Goal: Task Accomplishment & Management: Manage account settings

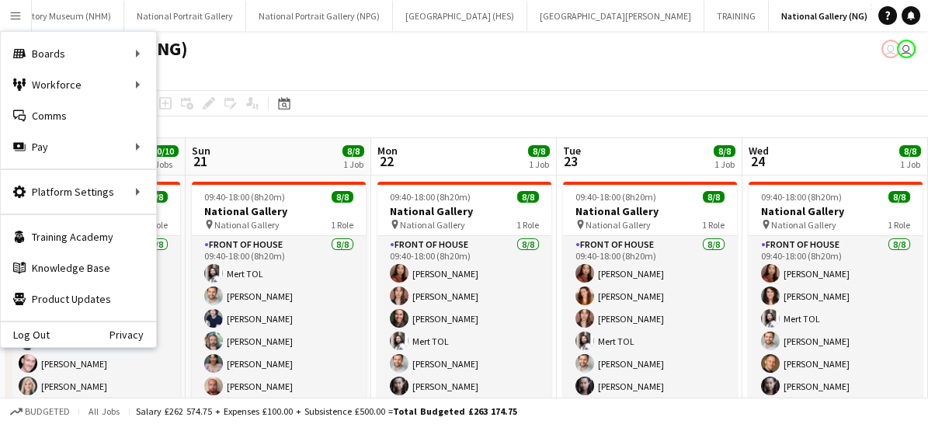
scroll to position [0, 567]
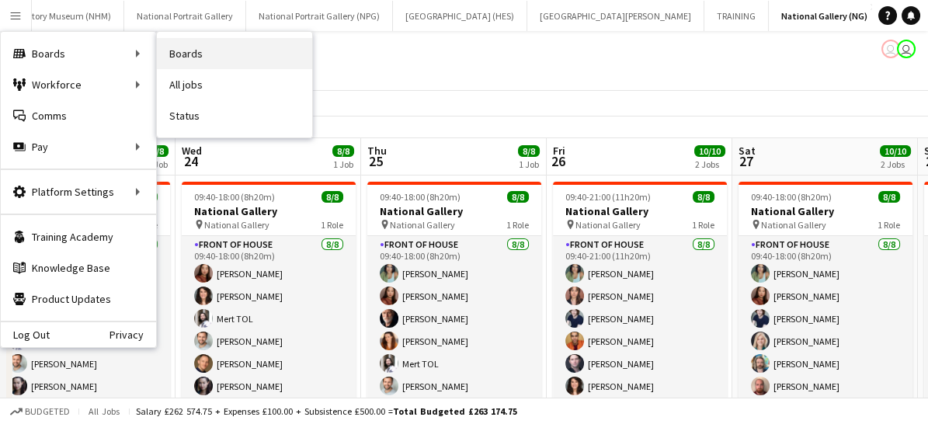
click at [201, 58] on link "Boards" at bounding box center [234, 53] width 155 height 31
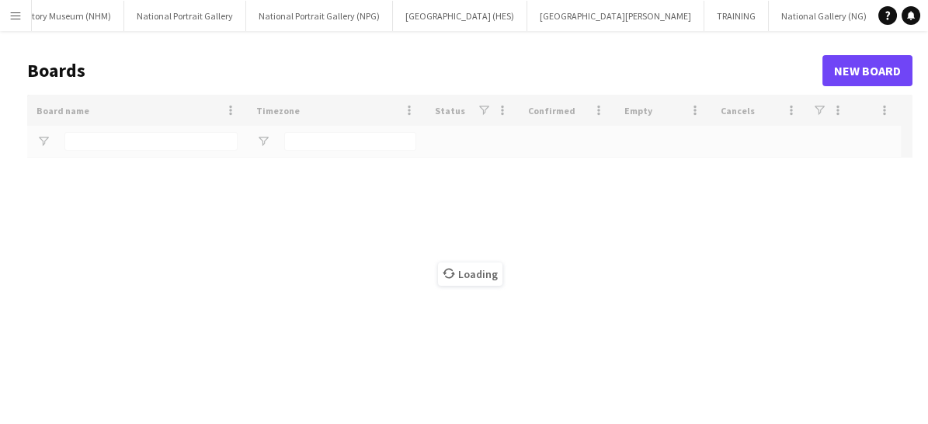
type input "*******"
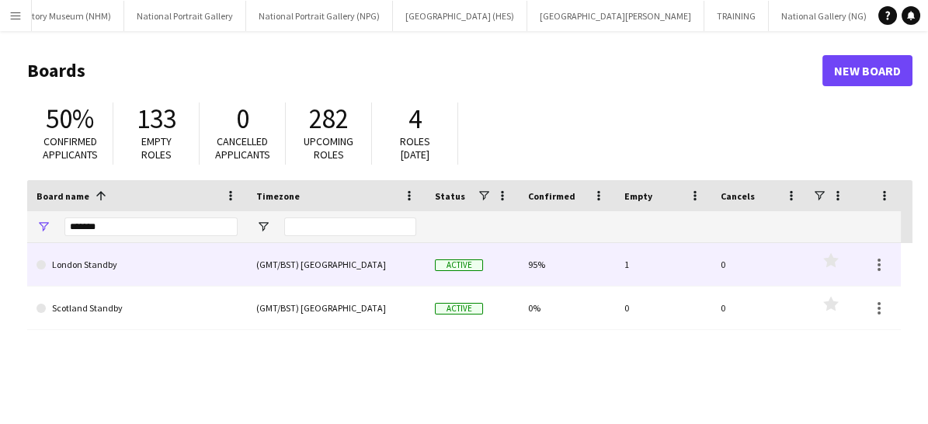
click at [155, 272] on link "London Standby" at bounding box center [136, 264] width 201 height 43
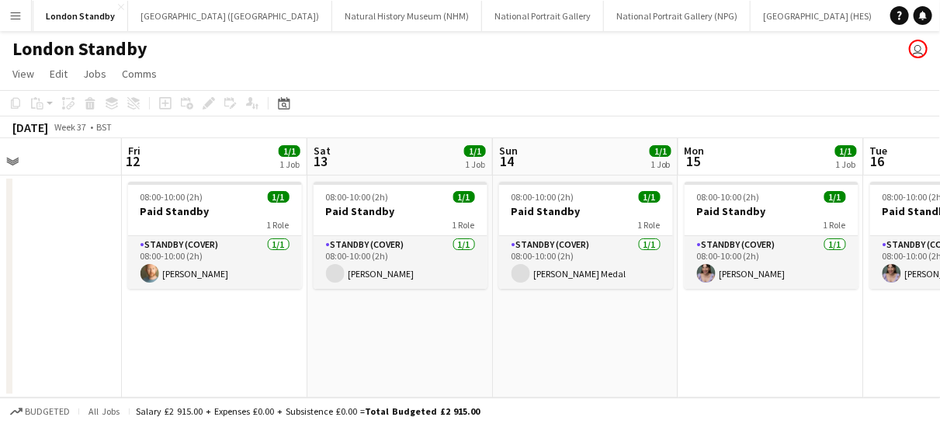
scroll to position [0, 581]
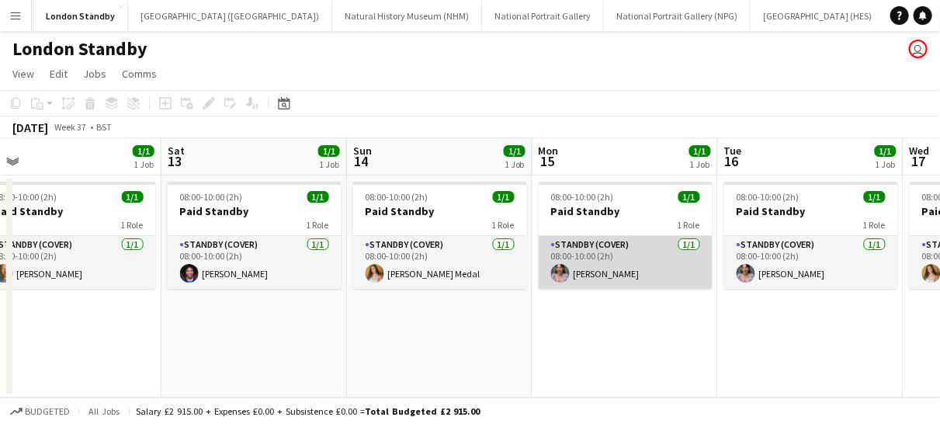
click at [617, 264] on app-card-role "Standby (cover) [DATE] 08:00-10:00 (2h) [PERSON_NAME]" at bounding box center [626, 262] width 174 height 53
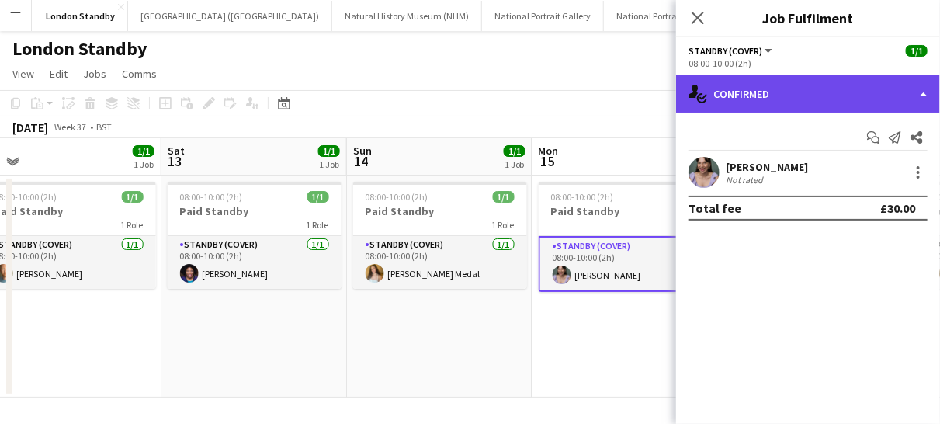
click at [835, 106] on div "single-neutral-actions-check-2 Confirmed" at bounding box center [808, 93] width 264 height 37
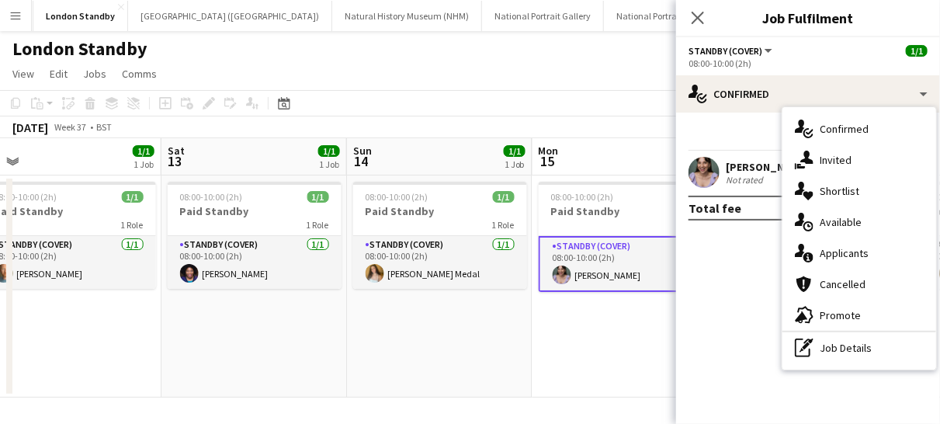
click at [718, 280] on mat-expansion-panel "check Confirmed Start chat Send notification Share [PERSON_NAME] Not rated Tota…" at bounding box center [808, 268] width 264 height 311
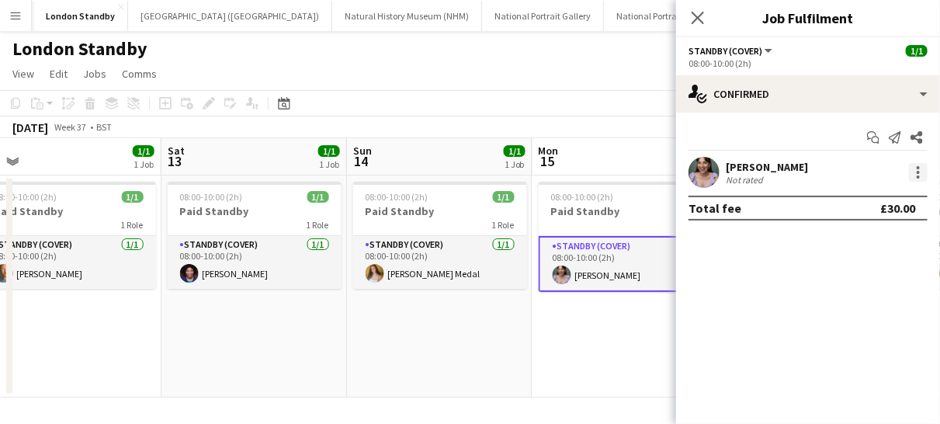
click at [915, 168] on div at bounding box center [918, 172] width 19 height 19
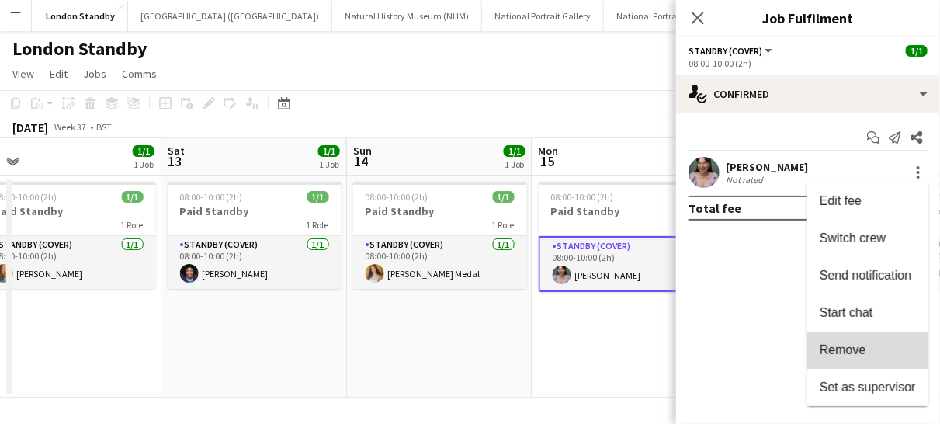
click at [842, 356] on span "Remove" at bounding box center [843, 349] width 47 height 13
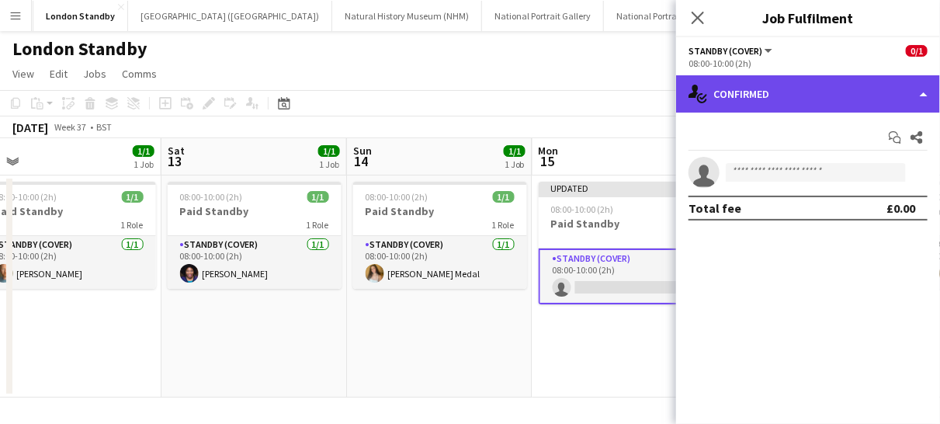
click at [778, 99] on div "single-neutral-actions-check-2 Confirmed" at bounding box center [808, 93] width 264 height 37
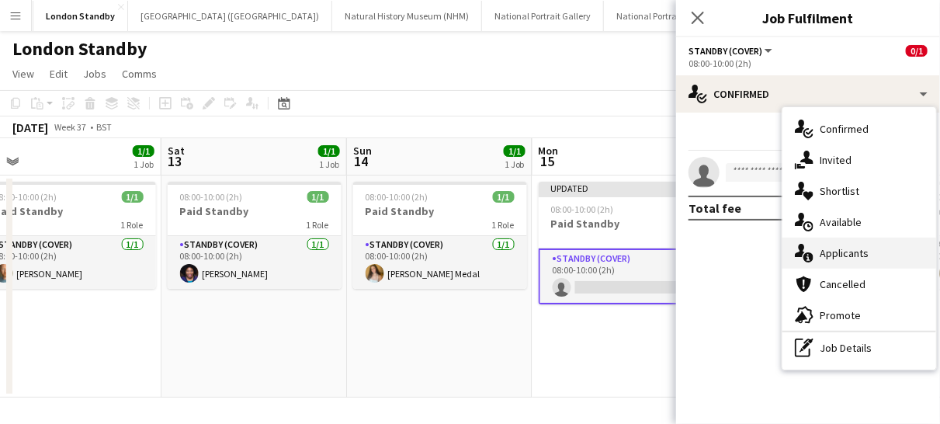
click at [810, 250] on icon "single-neutral-actions-information" at bounding box center [804, 253] width 19 height 19
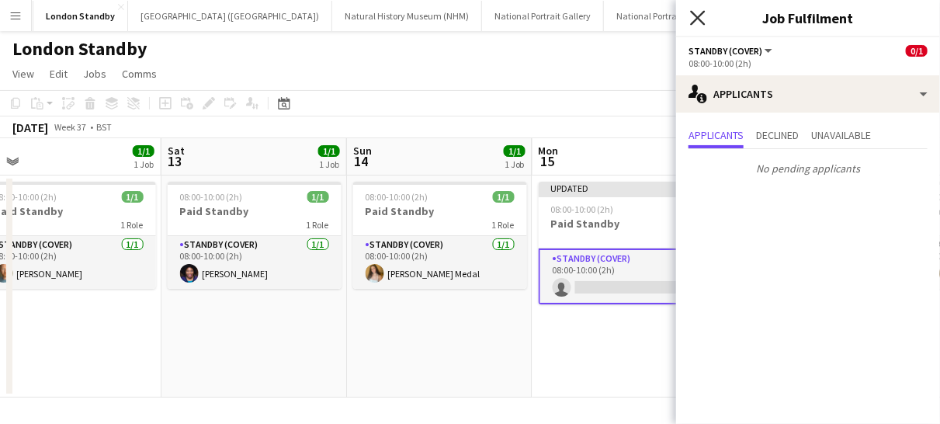
click at [700, 12] on icon "Close pop-in" at bounding box center [697, 17] width 15 height 15
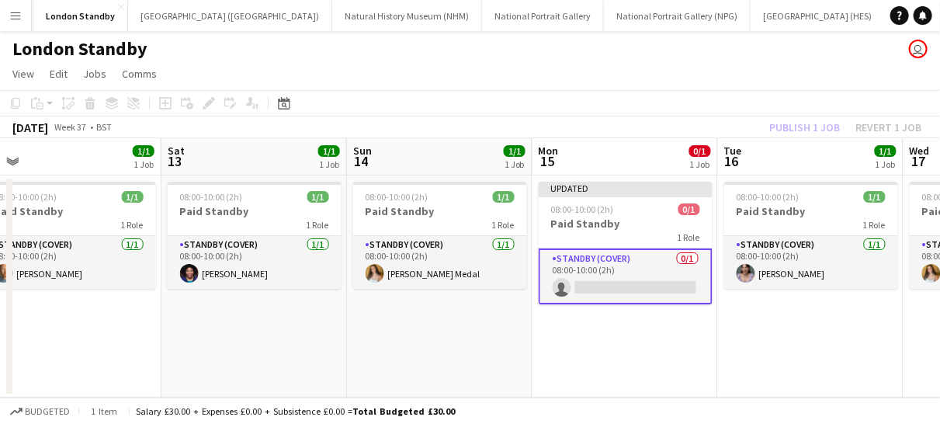
click at [646, 273] on app-card-role "Standby (cover) 0/1 08:00-10:00 (2h) single-neutral-actions" at bounding box center [626, 276] width 174 height 56
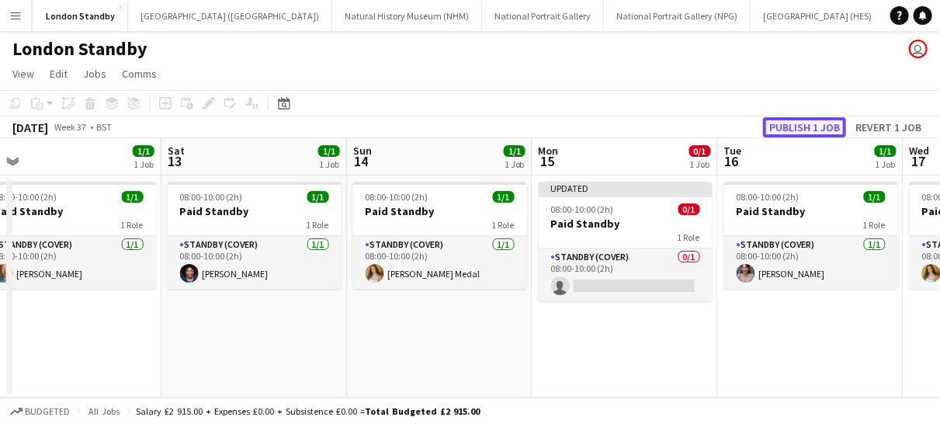
click at [805, 129] on button "Publish 1 job" at bounding box center [804, 127] width 83 height 20
